Goal: Task Accomplishment & Management: Use online tool/utility

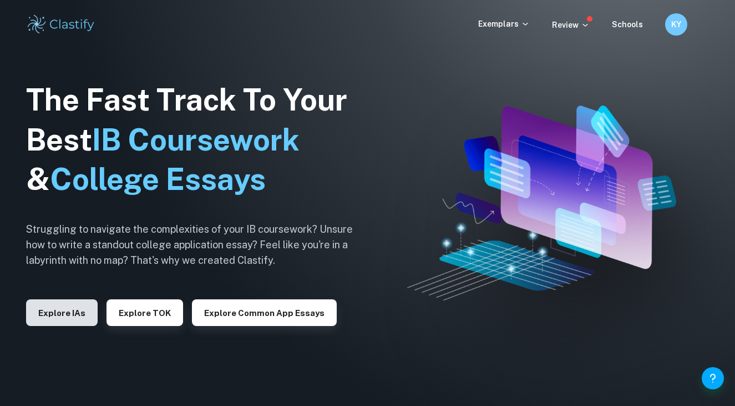
click at [73, 304] on button "Explore IAs" at bounding box center [62, 312] width 72 height 27
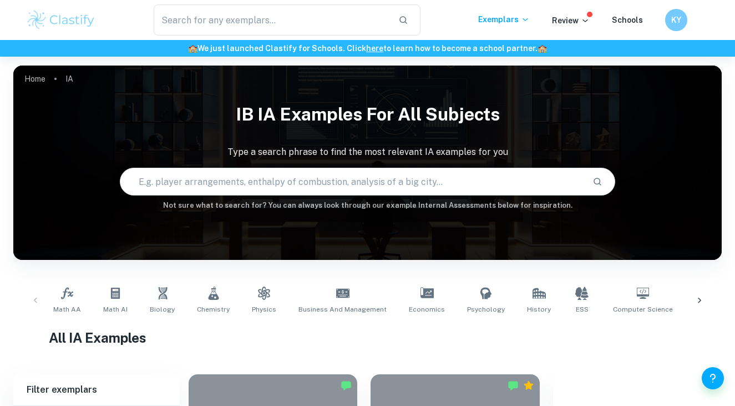
click at [79, 23] on img at bounding box center [61, 20] width 70 height 22
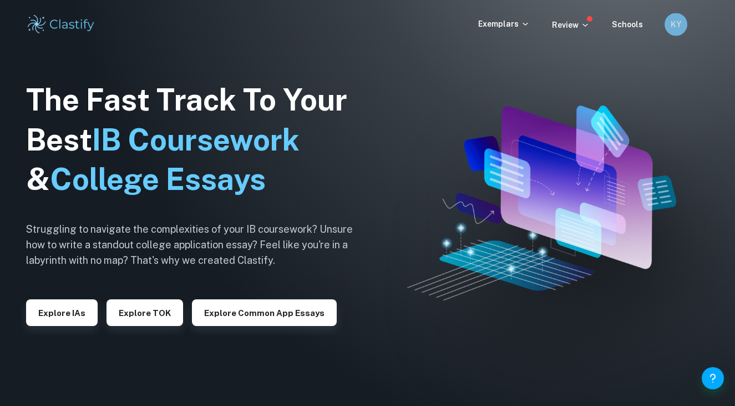
click at [676, 21] on h6 "KY" at bounding box center [675, 24] width 13 height 12
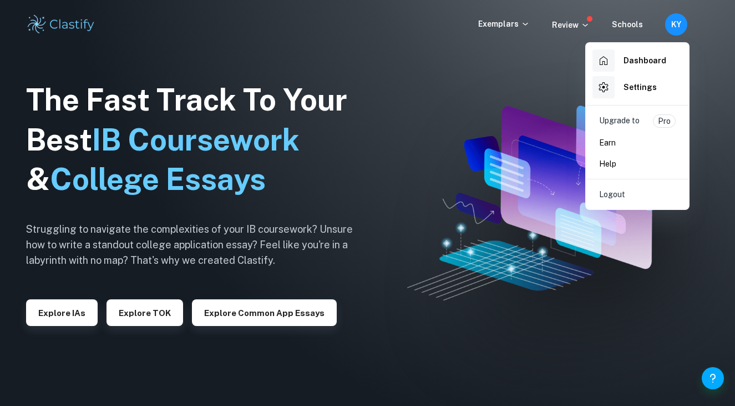
click at [645, 56] on h6 "Dashboard" at bounding box center [645, 60] width 43 height 12
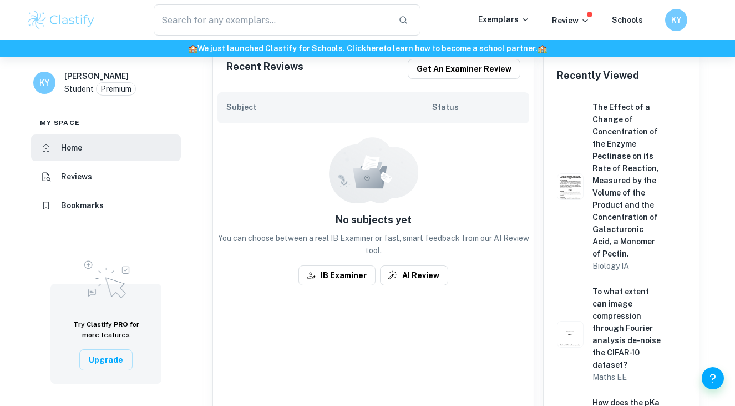
scroll to position [270, 0]
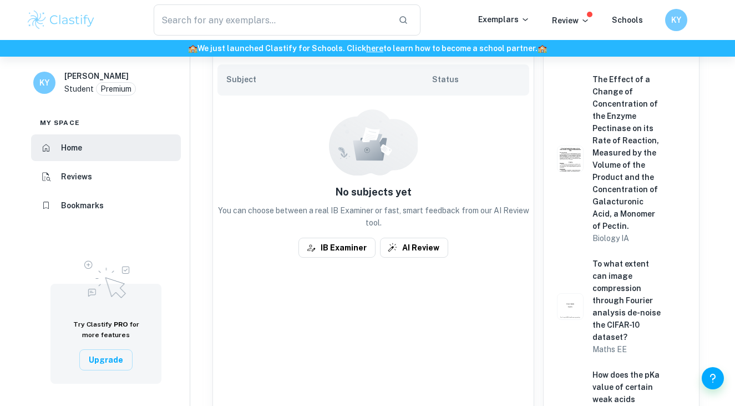
click at [74, 179] on h6 "Reviews" at bounding box center [76, 176] width 31 height 12
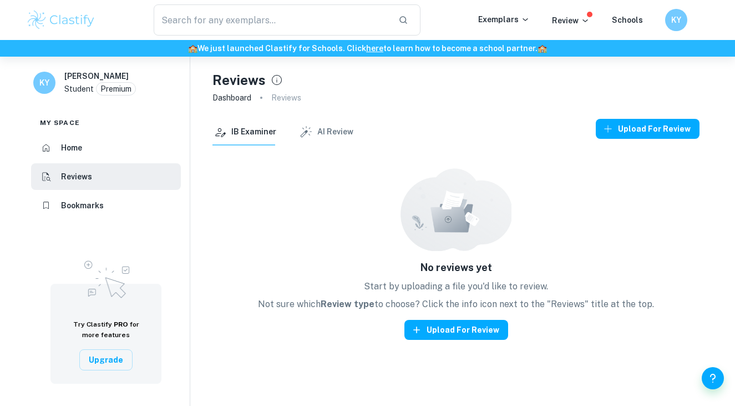
scroll to position [16, 0]
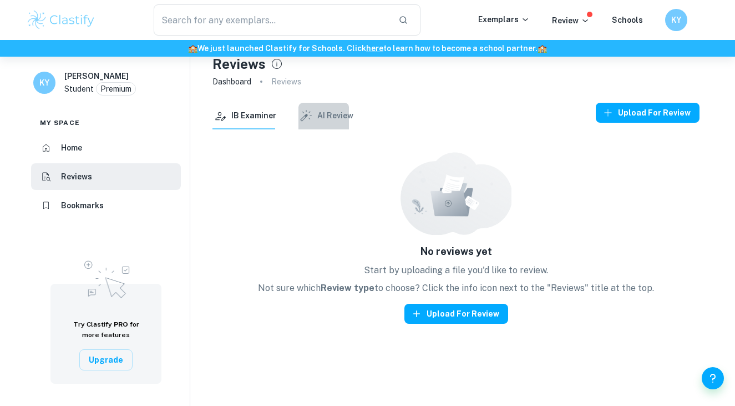
click at [308, 117] on icon "button" at bounding box center [306, 116] width 14 height 14
click at [241, 119] on button "IB Examiner" at bounding box center [245, 116] width 64 height 27
click at [306, 114] on icon "button" at bounding box center [306, 116] width 14 height 14
click at [235, 118] on button "IB Examiner" at bounding box center [245, 116] width 64 height 27
click at [322, 103] on button "AI Review" at bounding box center [326, 116] width 55 height 27
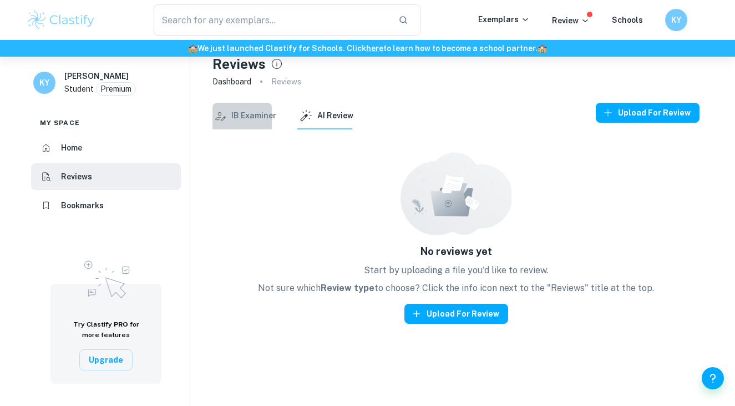
click at [252, 110] on button "IB Examiner" at bounding box center [245, 116] width 64 height 27
click at [250, 122] on button "IB Examiner" at bounding box center [245, 116] width 64 height 27
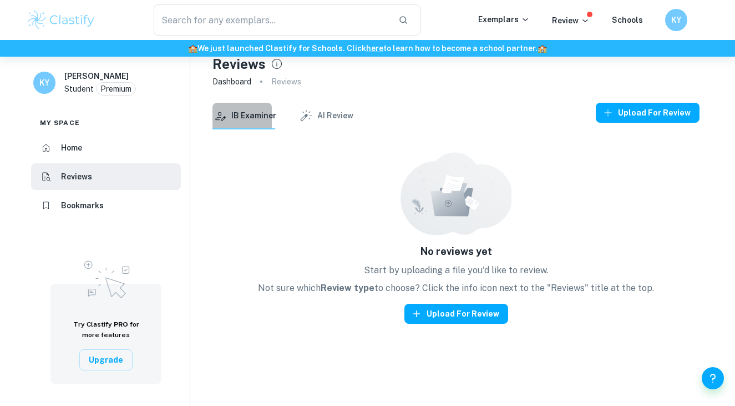
click at [250, 122] on button "IB Examiner" at bounding box center [245, 116] width 64 height 27
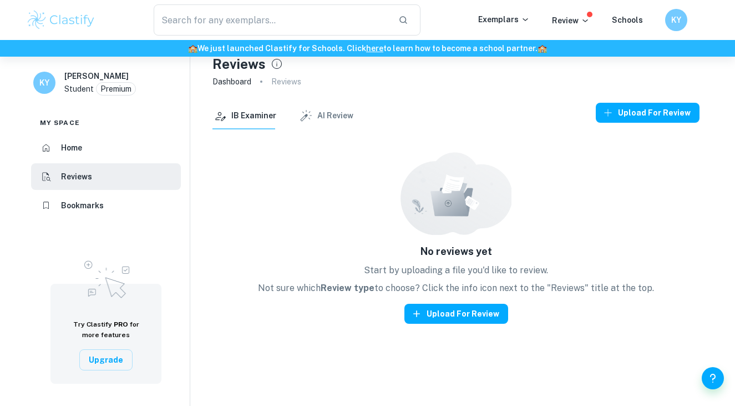
click at [250, 122] on button "IB Examiner" at bounding box center [245, 116] width 64 height 27
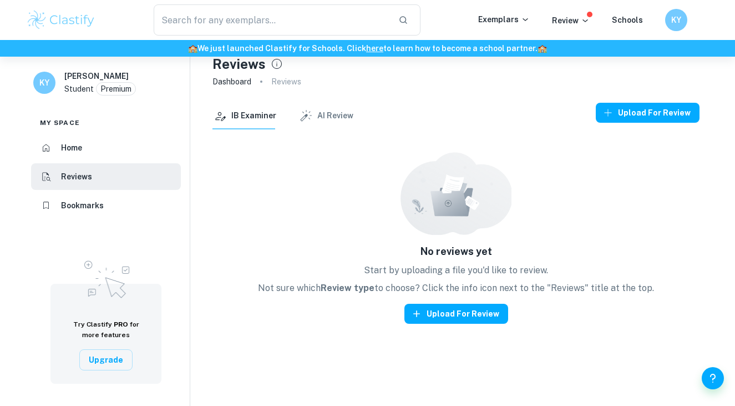
click at [250, 122] on button "IB Examiner" at bounding box center [245, 116] width 64 height 27
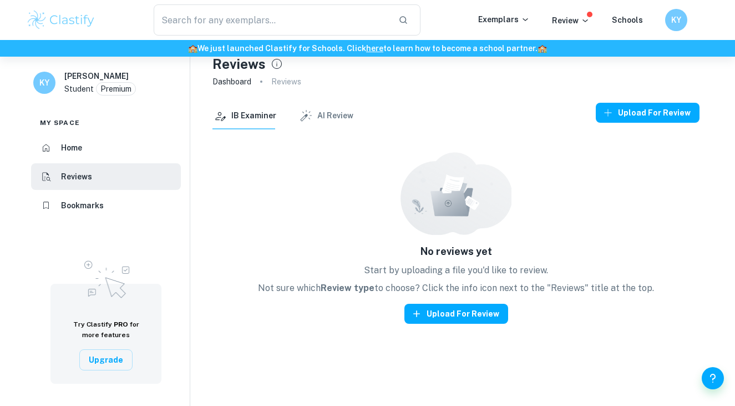
click at [322, 110] on button "AI Review" at bounding box center [326, 116] width 55 height 27
click at [253, 110] on button "IB Examiner" at bounding box center [245, 116] width 64 height 27
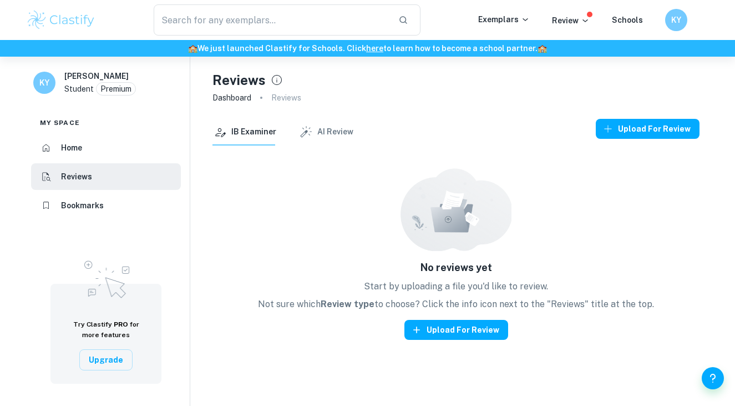
scroll to position [0, 0]
click at [315, 134] on button "AI Review" at bounding box center [326, 132] width 55 height 27
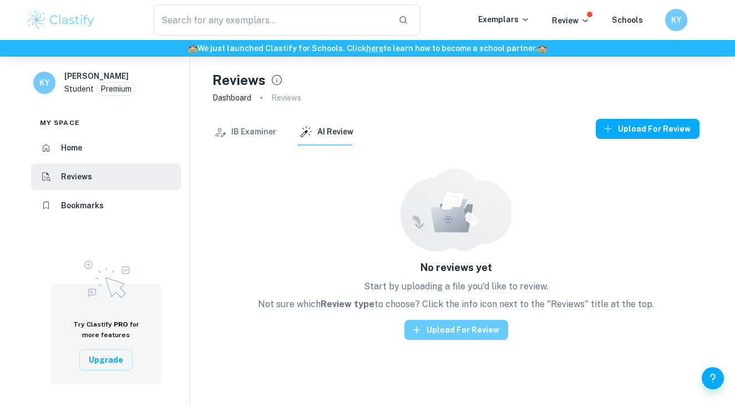
click at [452, 337] on button "Upload for review" at bounding box center [457, 330] width 104 height 20
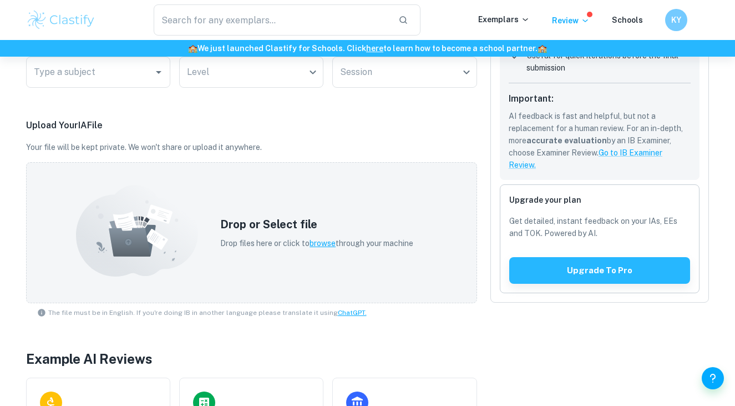
scroll to position [100, 0]
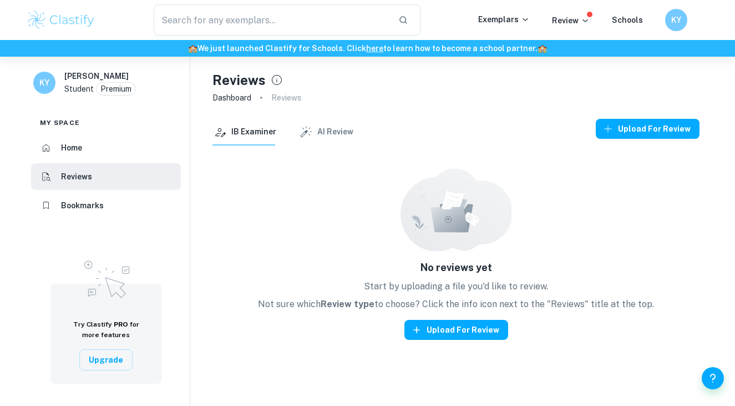
click at [317, 122] on button "AI Review" at bounding box center [326, 132] width 55 height 27
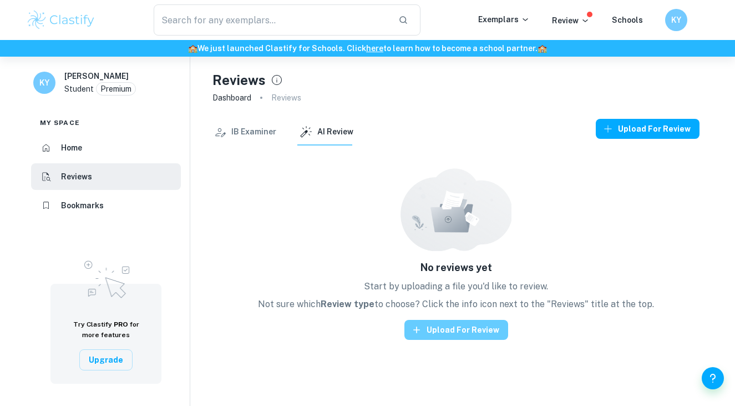
click at [460, 332] on button "Upload for review" at bounding box center [457, 330] width 104 height 20
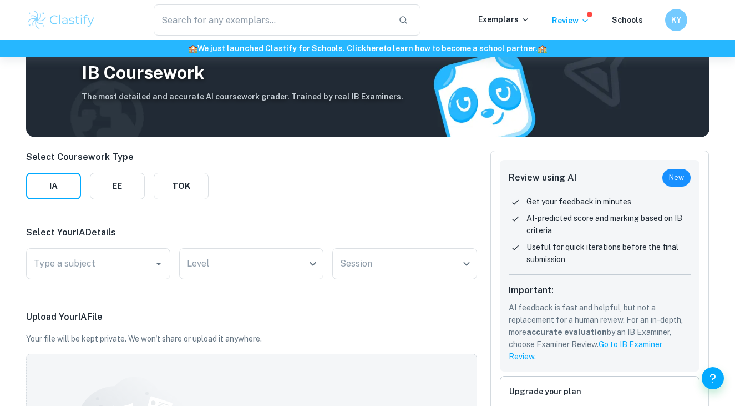
scroll to position [85, 0]
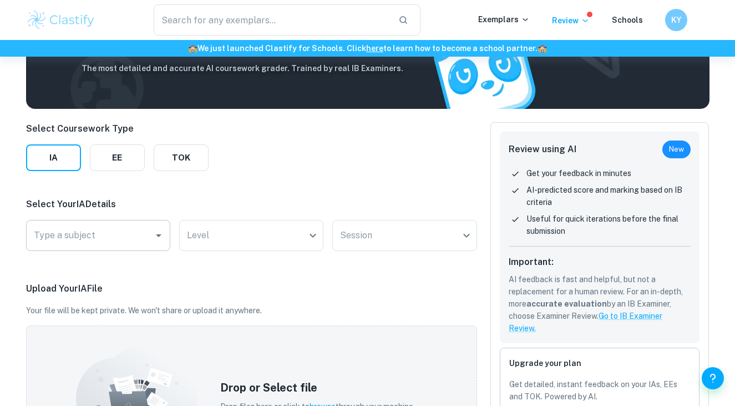
click at [87, 223] on div "Type a subject" at bounding box center [98, 235] width 144 height 31
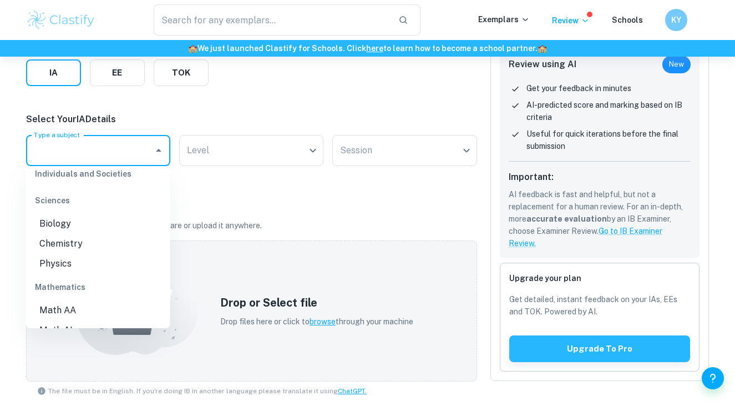
scroll to position [310, 0]
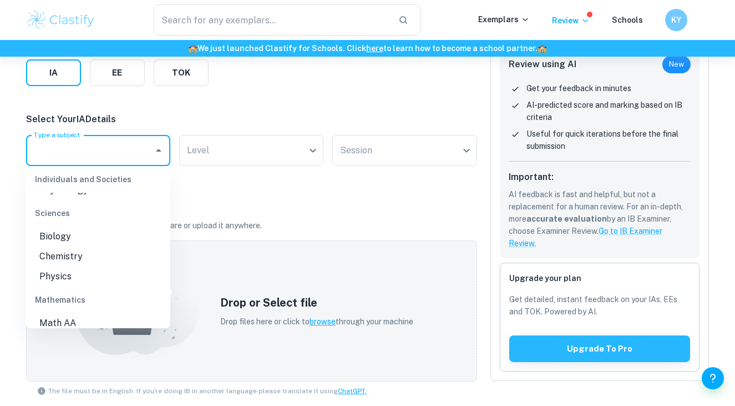
click at [87, 226] on li "Biology" at bounding box center [98, 236] width 144 height 20
type input "Biology"
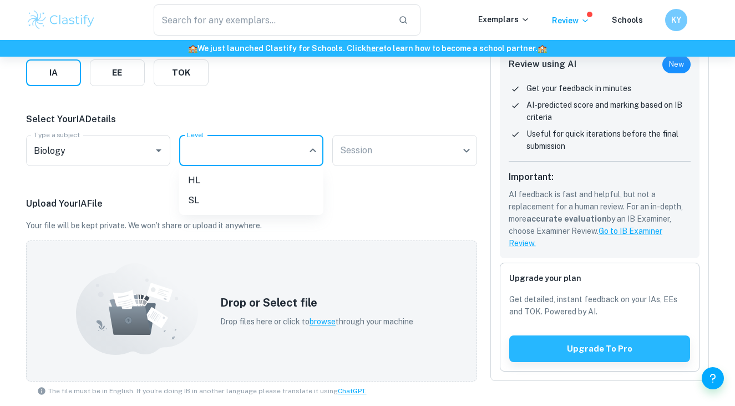
click at [251, 143] on body "We value your privacy We use cookies to enhance your browsing experience, serve…" at bounding box center [367, 89] width 735 height 406
click at [244, 184] on li "HL" at bounding box center [251, 180] width 144 height 20
type input "HL"
click at [413, 155] on body "We value your privacy We use cookies to enhance your browsing experience, serve…" at bounding box center [367, 89] width 735 height 406
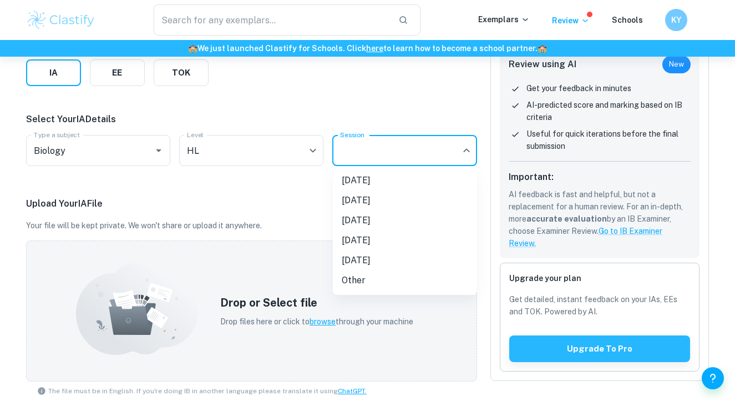
click at [377, 245] on li "November 2026" at bounding box center [405, 240] width 144 height 20
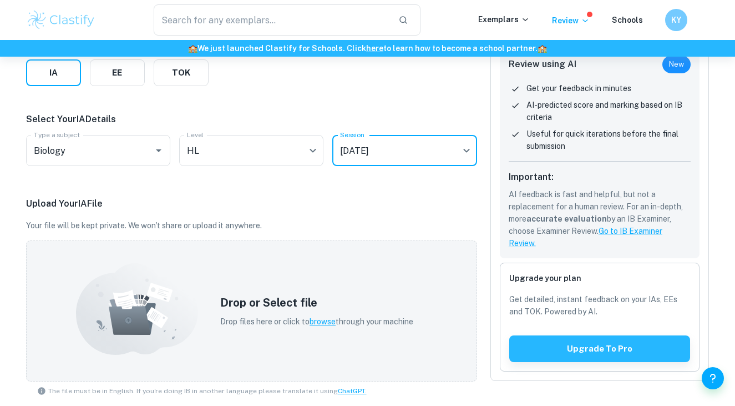
click at [434, 144] on body "We value your privacy We use cookies to enhance your browsing experience, serve…" at bounding box center [367, 89] width 735 height 406
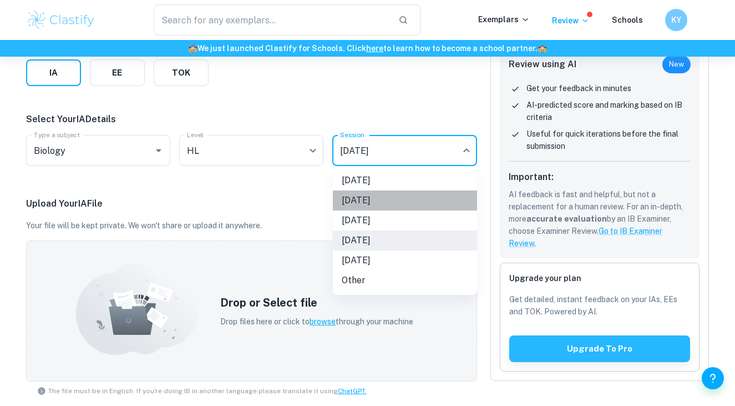
click at [411, 205] on li "November 2025" at bounding box center [405, 200] width 144 height 20
type input "N25"
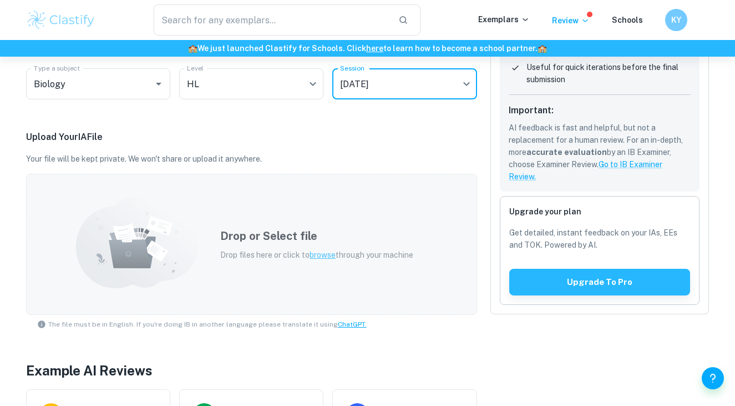
scroll to position [238, 0]
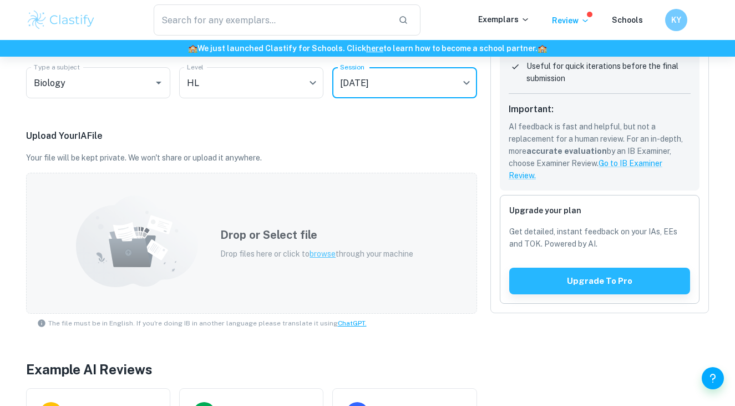
click at [325, 254] on span "browse" at bounding box center [323, 253] width 26 height 9
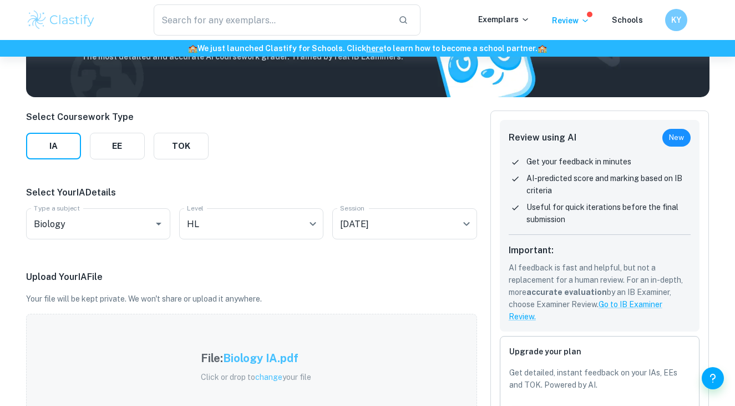
scroll to position [109, 0]
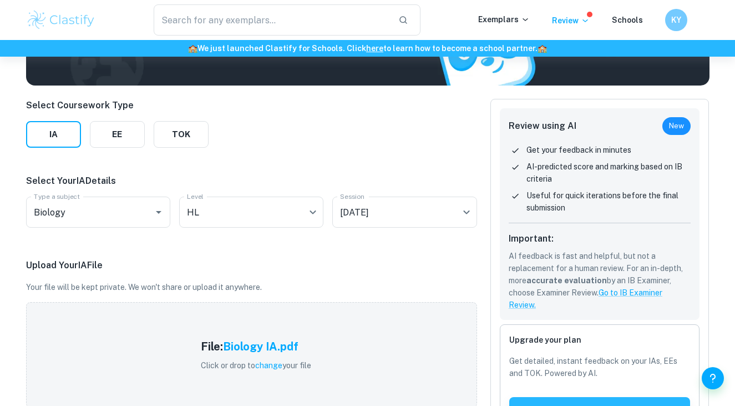
click at [564, 206] on p "Useful for quick iterations before the final submission" at bounding box center [609, 201] width 165 height 24
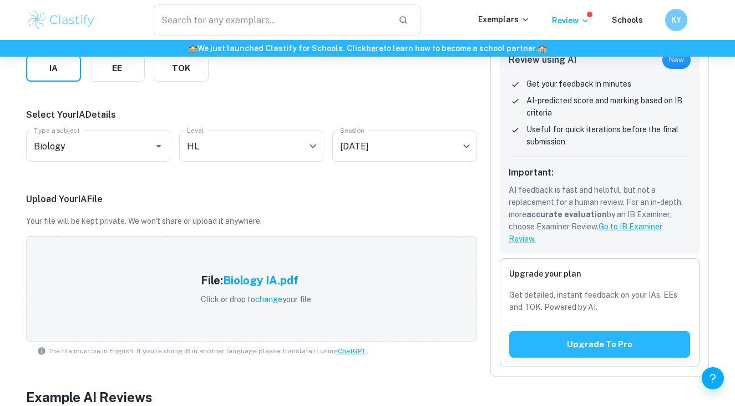
scroll to position [183, 0]
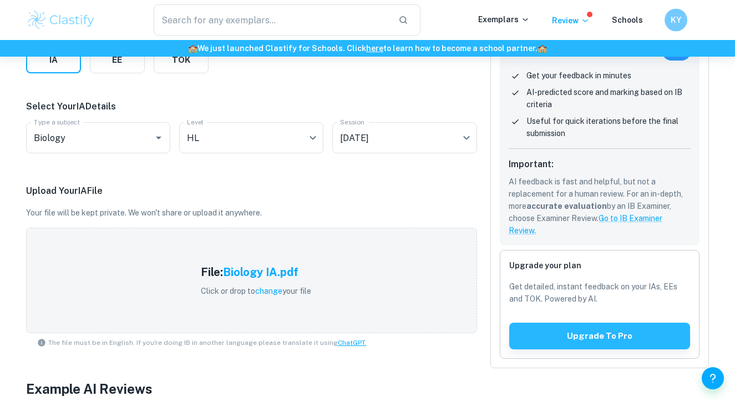
click at [689, 15] on div "KY" at bounding box center [688, 20] width 46 height 23
click at [674, 16] on h6 "KY" at bounding box center [675, 20] width 13 height 13
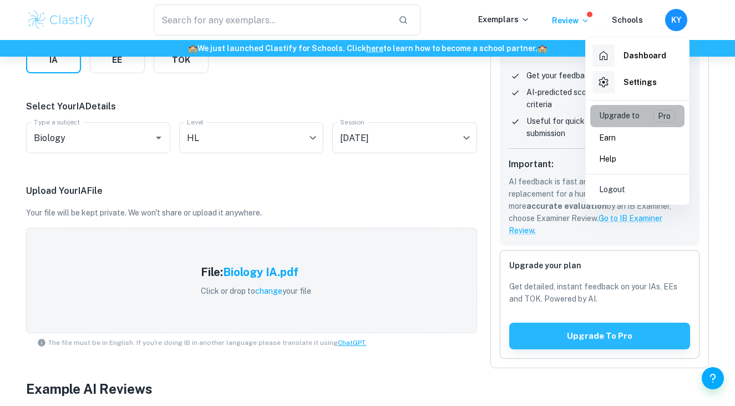
click at [633, 114] on p "Upgrade to" at bounding box center [619, 115] width 41 height 13
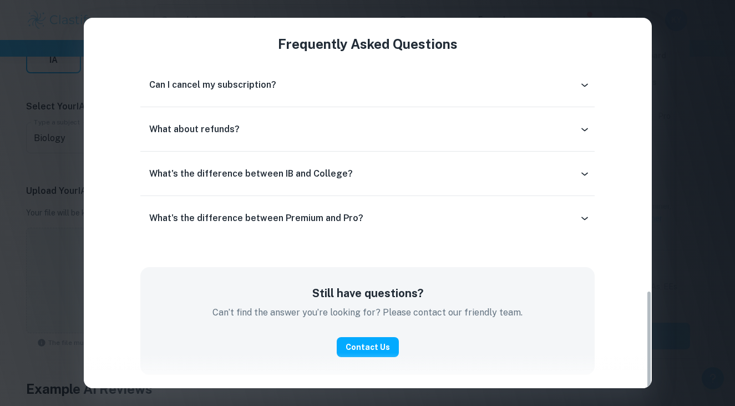
scroll to position [1029, 0]
click at [649, 132] on div "Others using Clastify Premium & Pro It's so useful to see the exact scores an I…" at bounding box center [368, 79] width 568 height 590
click at [674, 55] on div "Easily Ace Your IB Coursework & Crush College Essays. Get Clastify Premium Get …" at bounding box center [367, 203] width 735 height 406
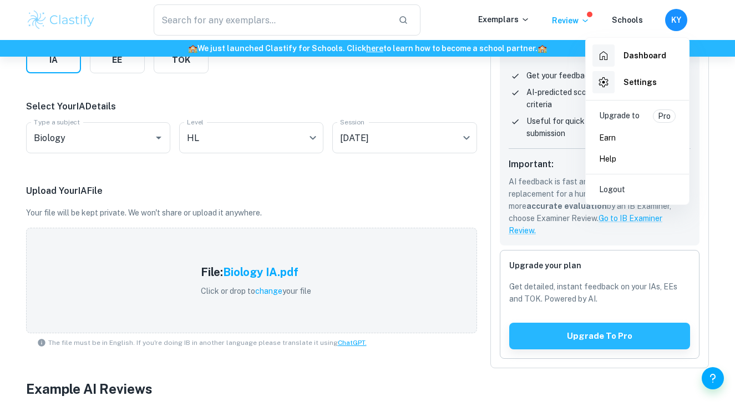
click at [269, 292] on div at bounding box center [367, 203] width 735 height 406
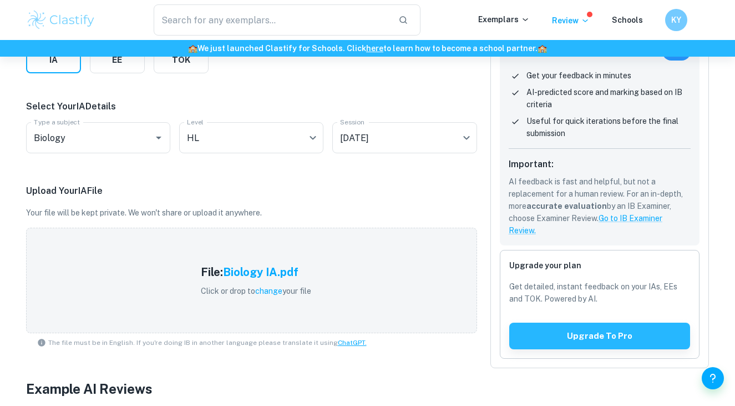
click at [270, 288] on span "change" at bounding box center [268, 290] width 27 height 9
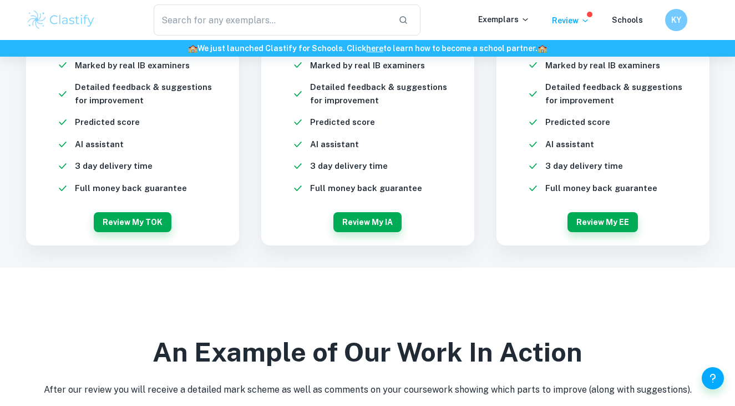
scroll to position [2690, 0]
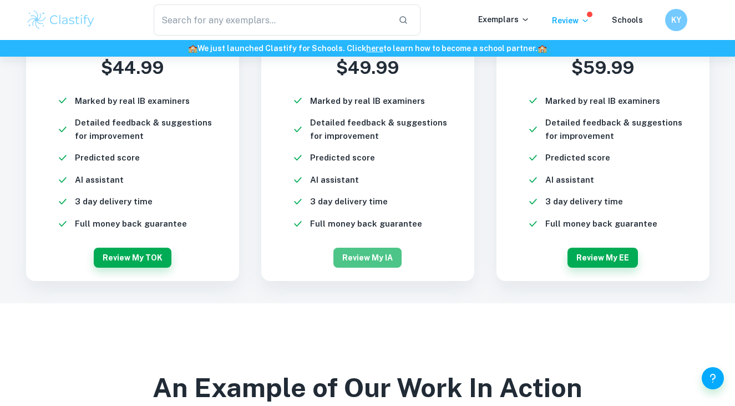
click at [363, 254] on button "Review my IA" at bounding box center [368, 258] width 68 height 20
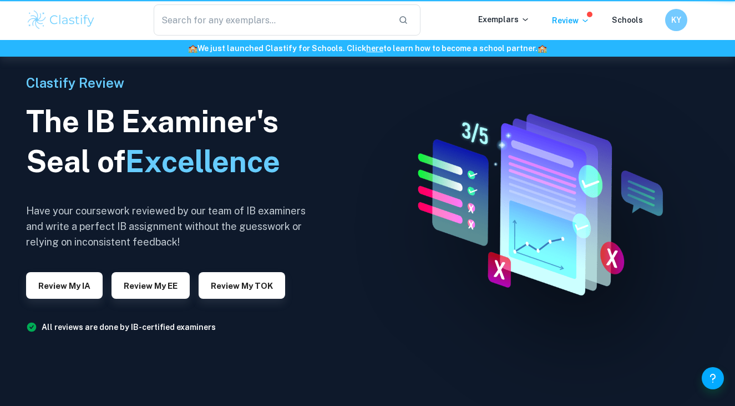
scroll to position [2690, 0]
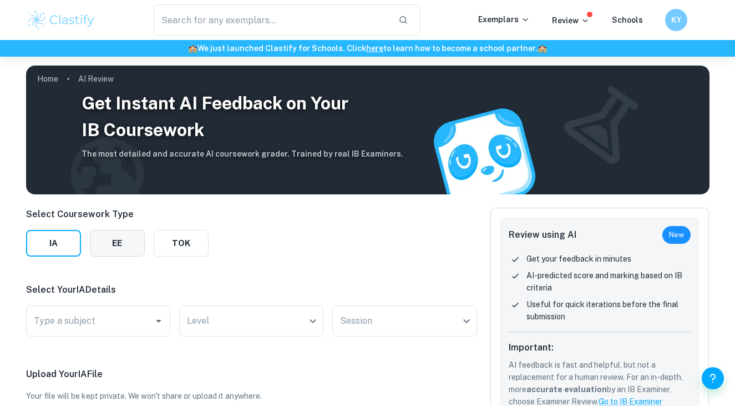
click at [107, 253] on button "EE" at bounding box center [117, 243] width 55 height 27
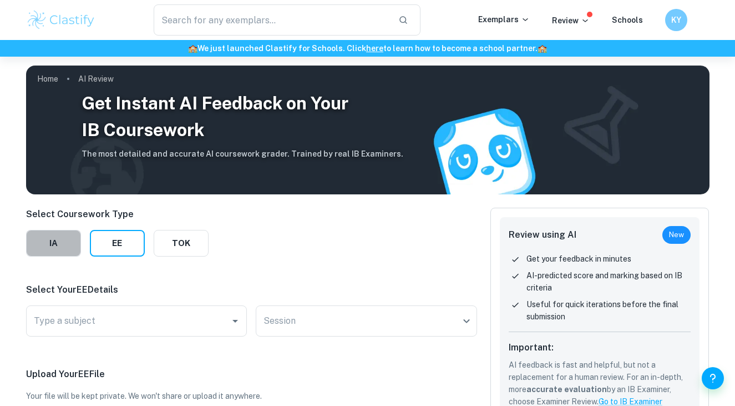
click at [55, 244] on button "IA" at bounding box center [53, 243] width 55 height 27
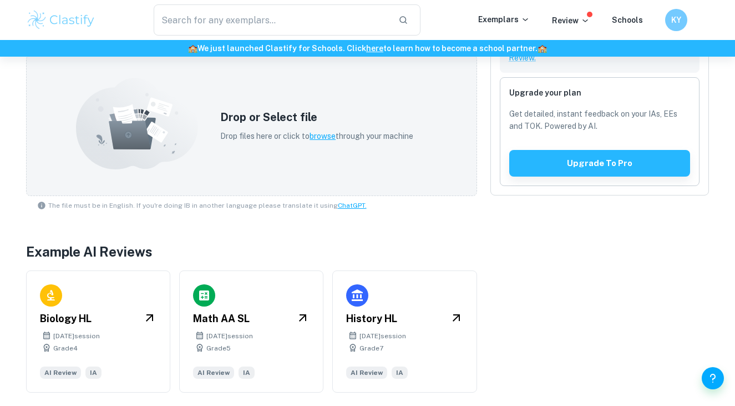
scroll to position [356, 0]
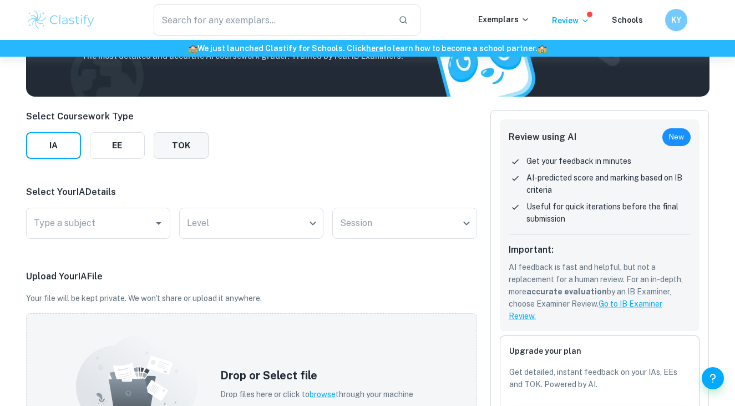
scroll to position [26, 0]
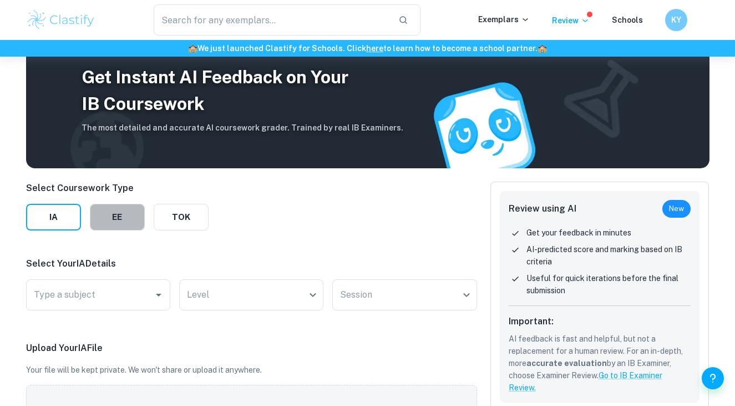
click at [94, 228] on button "EE" at bounding box center [117, 217] width 55 height 27
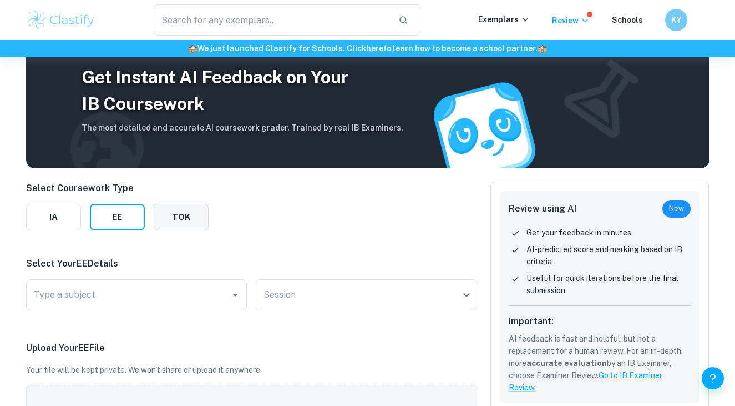
click at [189, 212] on button "TOK" at bounding box center [181, 217] width 55 height 27
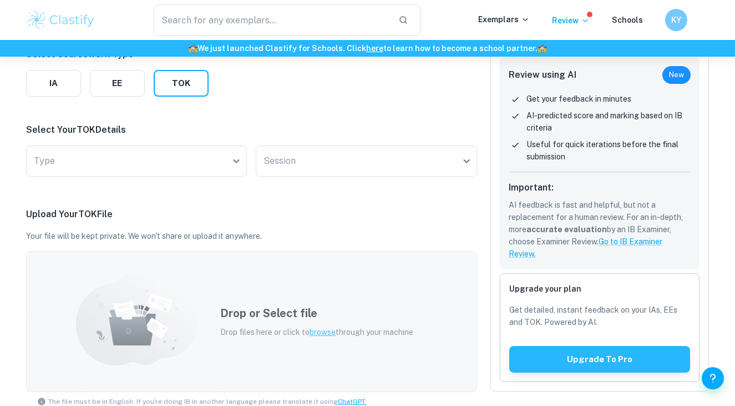
scroll to position [127, 0]
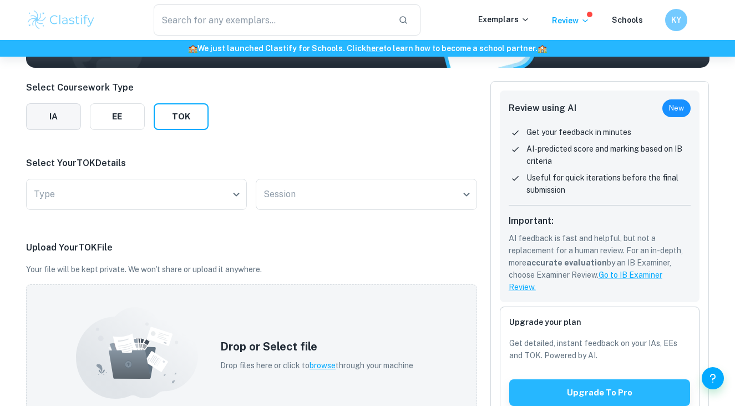
click at [48, 123] on button "IA" at bounding box center [53, 116] width 55 height 27
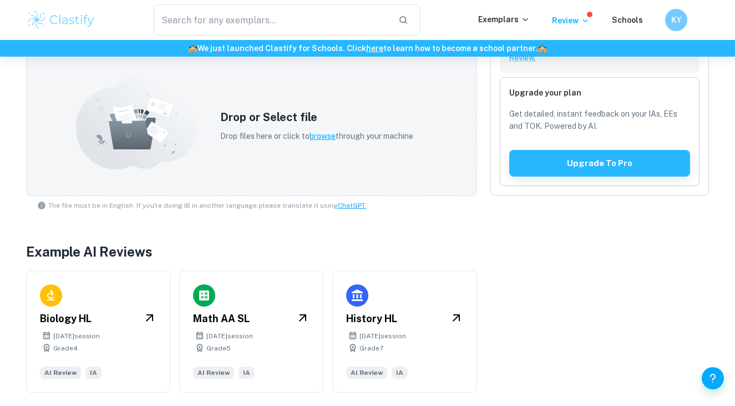
scroll to position [356, 0]
click at [270, 306] on div "Math AA SL November 2024 session Grade 5 AI Review IA" at bounding box center [251, 330] width 144 height 122
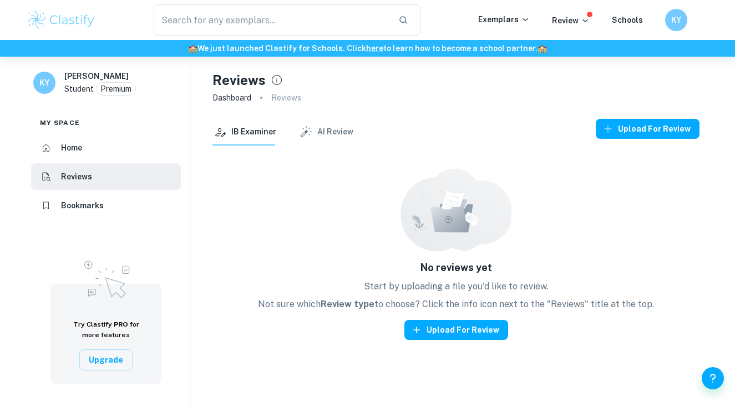
click at [324, 132] on button "AI Review" at bounding box center [326, 132] width 55 height 27
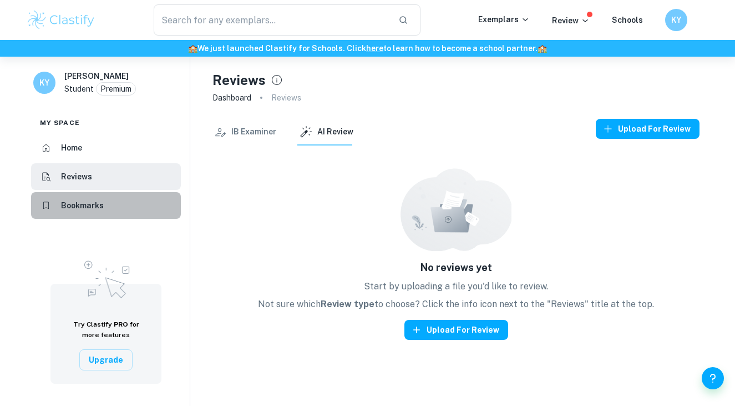
click at [130, 216] on li "Bookmarks" at bounding box center [106, 205] width 150 height 27
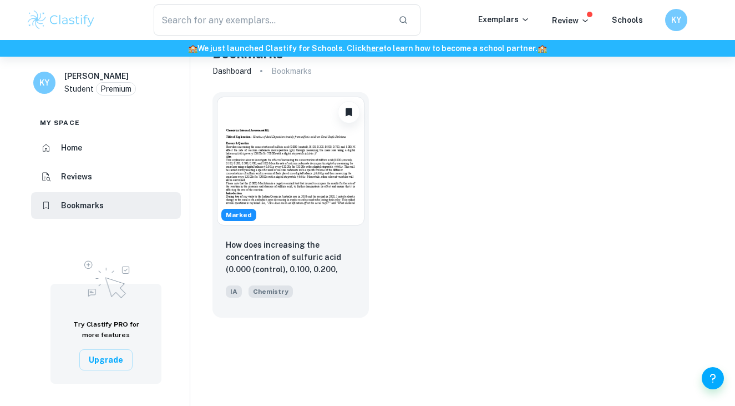
scroll to position [27, 0]
click at [106, 359] on button "Upgrade" at bounding box center [105, 359] width 53 height 21
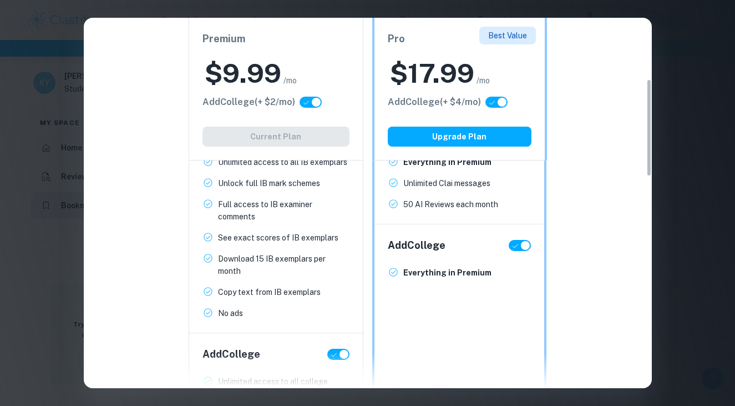
scroll to position [233, 0]
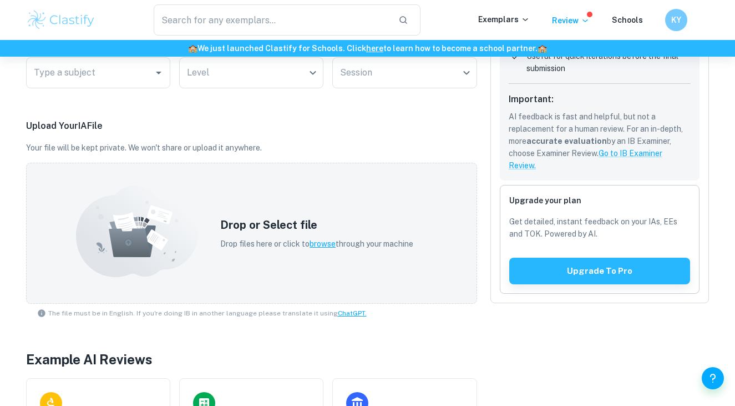
scroll to position [316, 0]
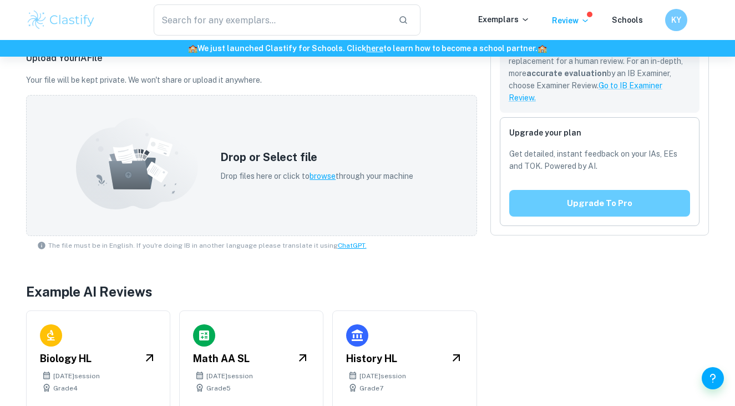
click at [574, 199] on button "Upgrade to pro" at bounding box center [599, 203] width 181 height 27
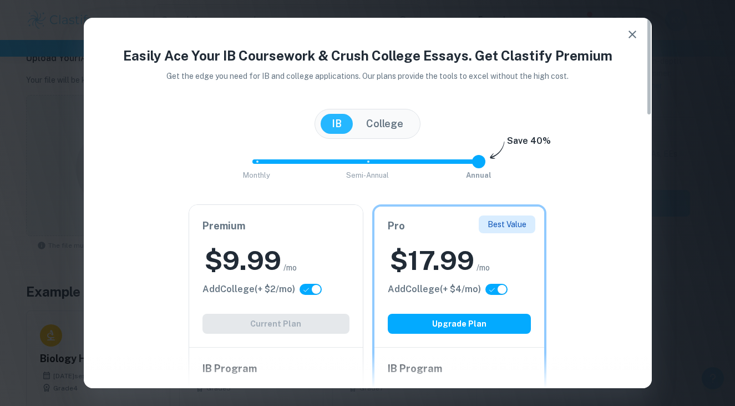
scroll to position [0, 0]
click at [374, 138] on div "[GEOGRAPHIC_DATA]" at bounding box center [368, 124] width 106 height 30
click at [374, 126] on button "College" at bounding box center [384, 124] width 59 height 20
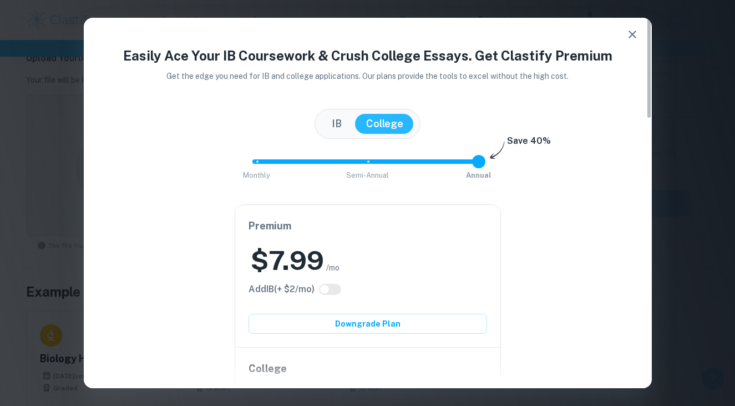
checkbox input "false"
click at [335, 129] on button "IB" at bounding box center [337, 124] width 32 height 20
checkbox input "true"
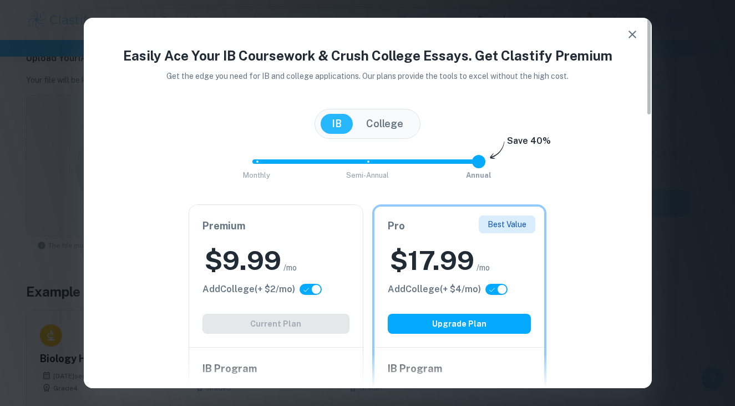
click at [372, 124] on button "College" at bounding box center [384, 124] width 59 height 20
checkbox input "false"
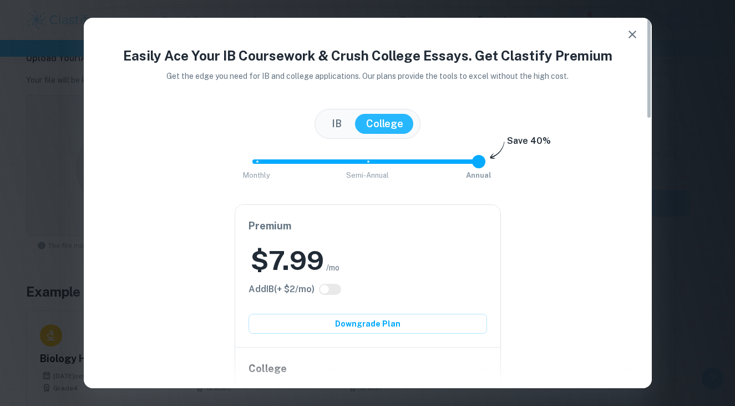
click at [340, 123] on button "IB" at bounding box center [337, 124] width 32 height 20
checkbox input "true"
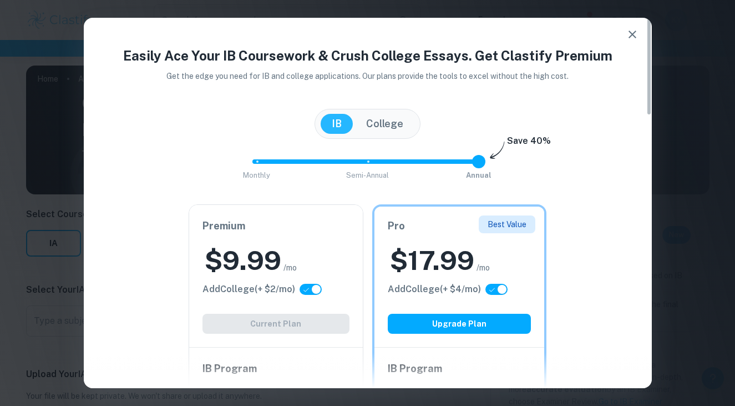
click at [629, 29] on icon "button" at bounding box center [632, 34] width 13 height 13
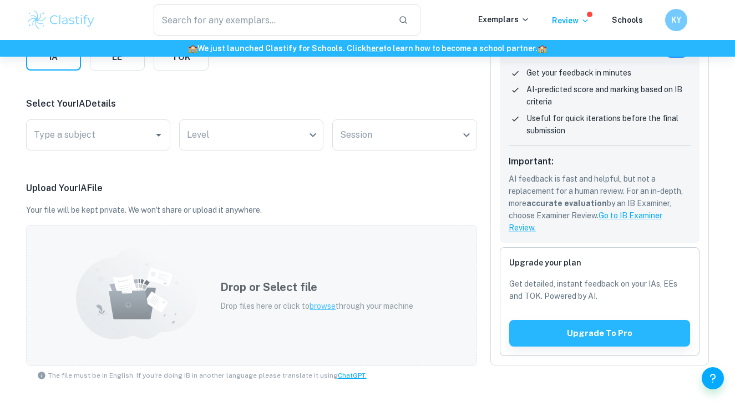
scroll to position [211, 0]
